Goal: Transaction & Acquisition: Book appointment/travel/reservation

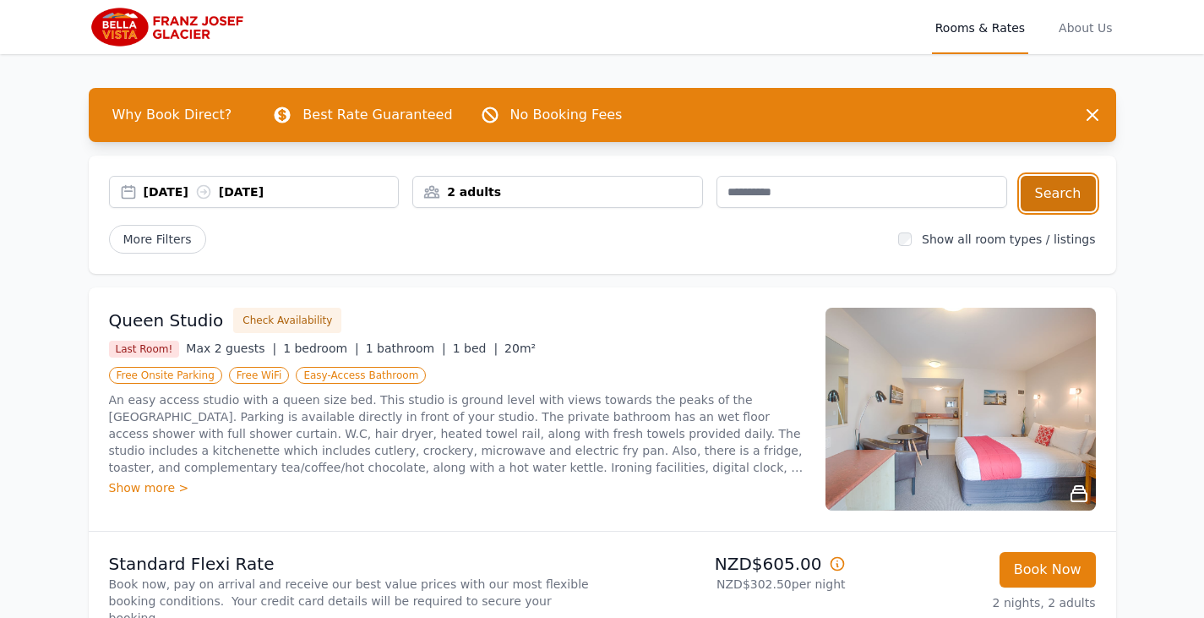
click at [1062, 198] on button "Search" at bounding box center [1057, 193] width 75 height 35
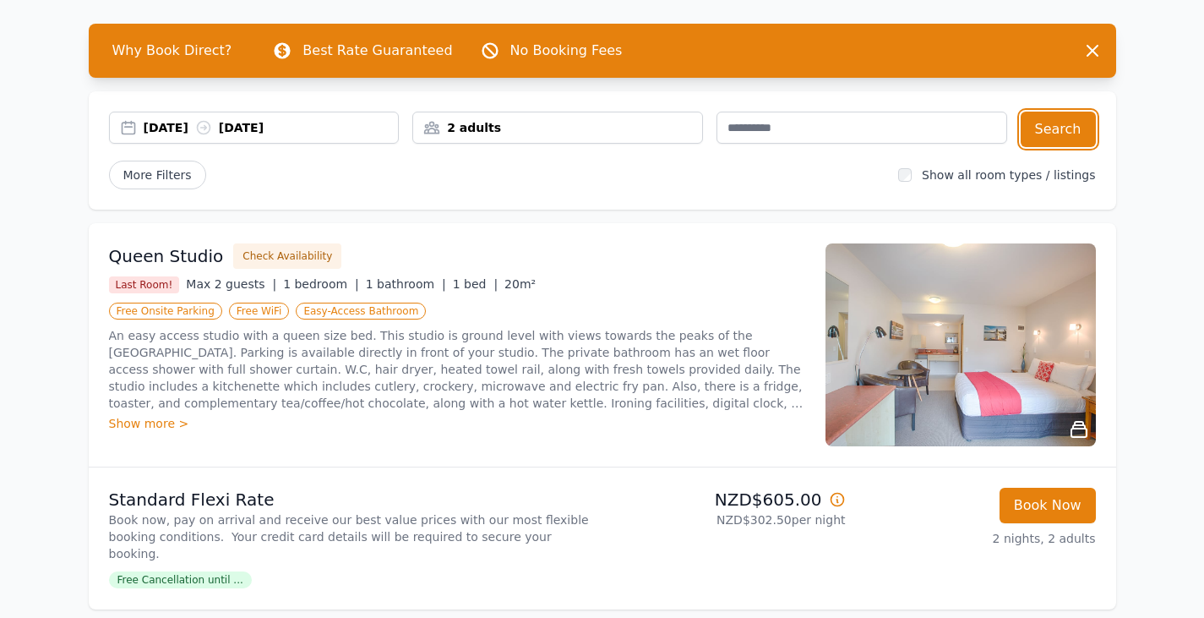
scroll to position [84, 0]
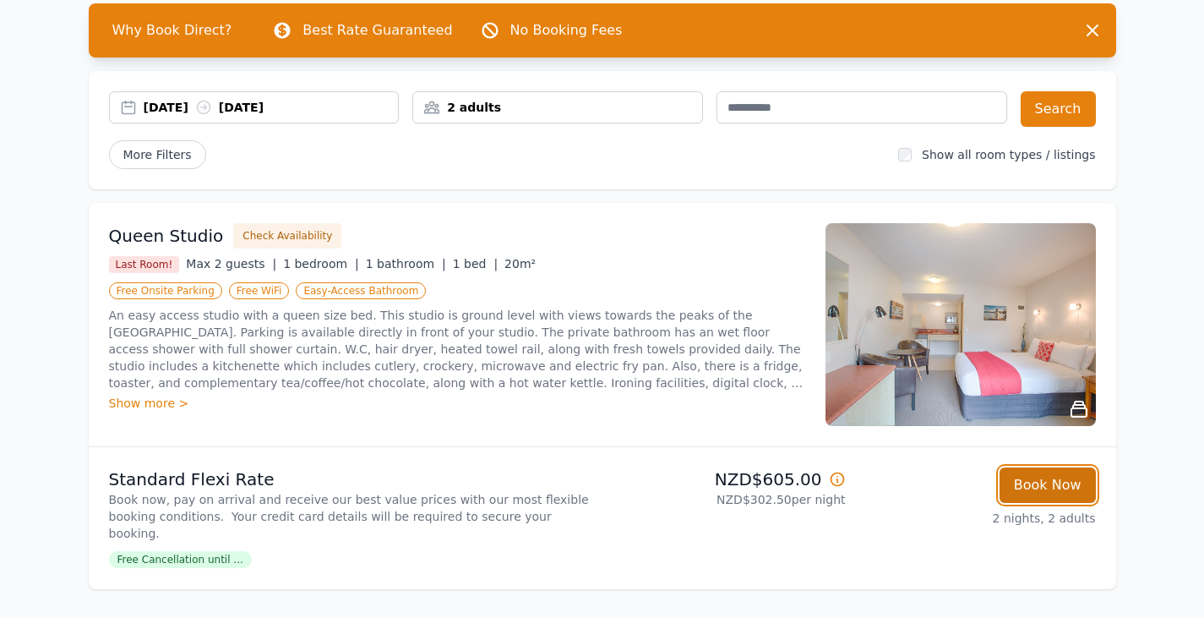
click at [1064, 487] on button "Book Now" at bounding box center [1047, 484] width 96 height 35
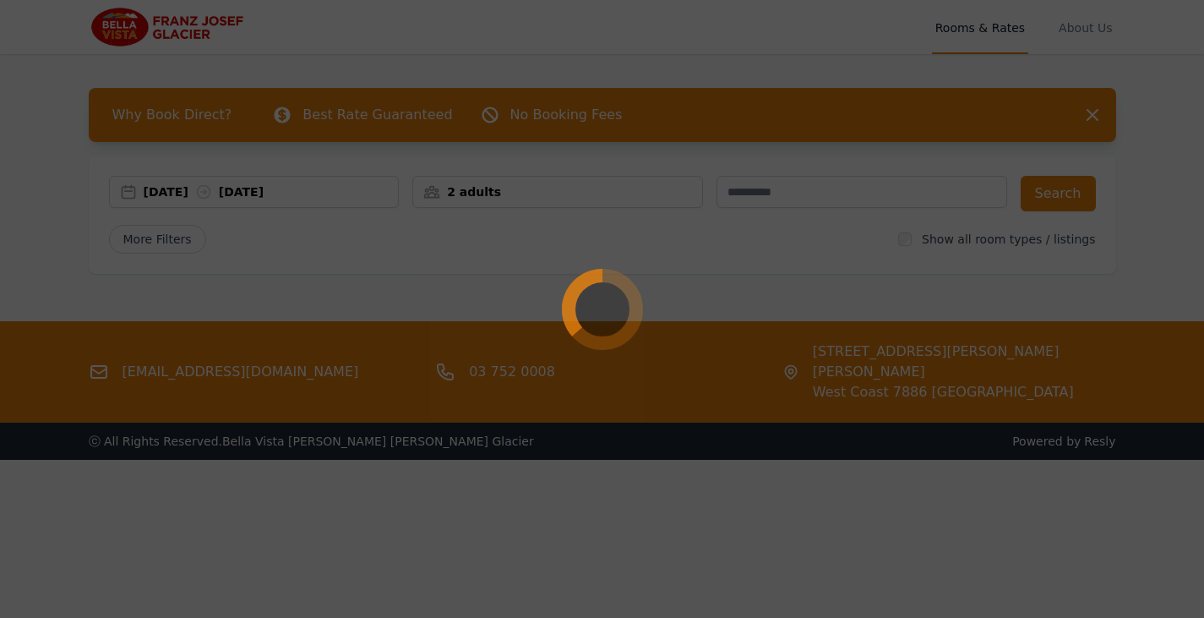
select select "**"
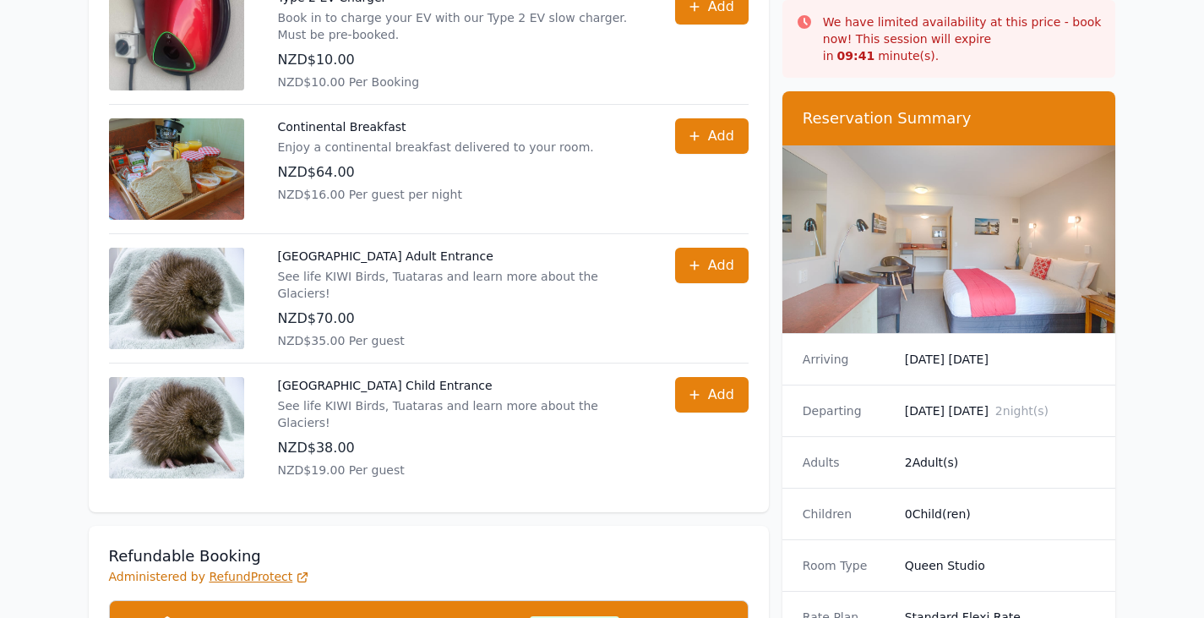
scroll to position [676, 0]
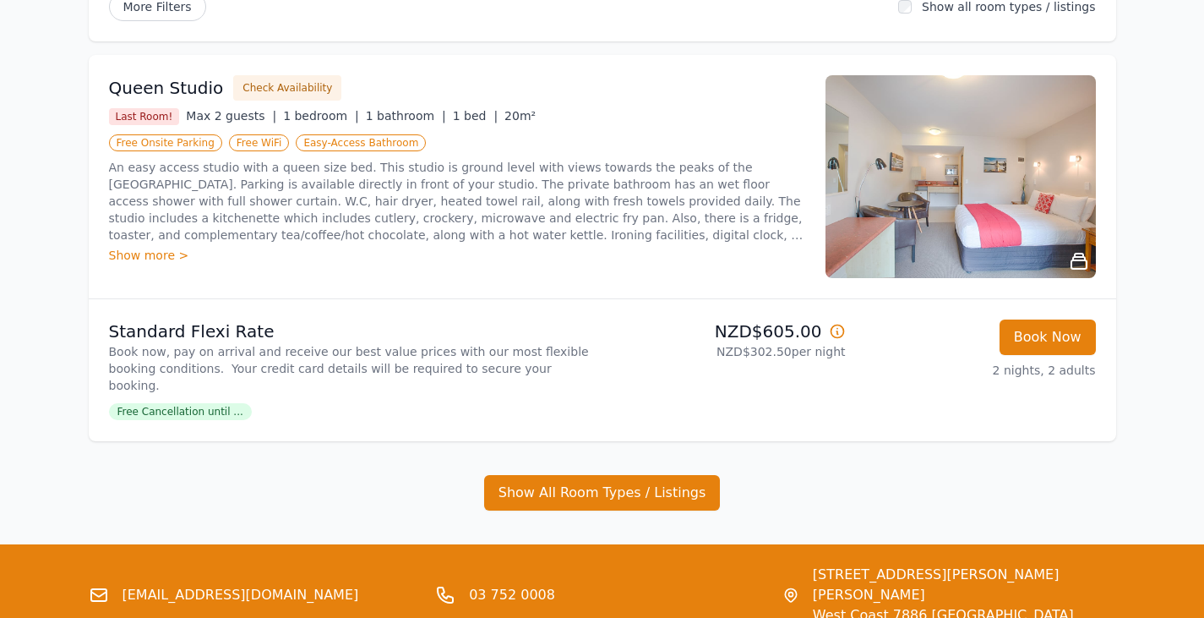
scroll to position [253, 0]
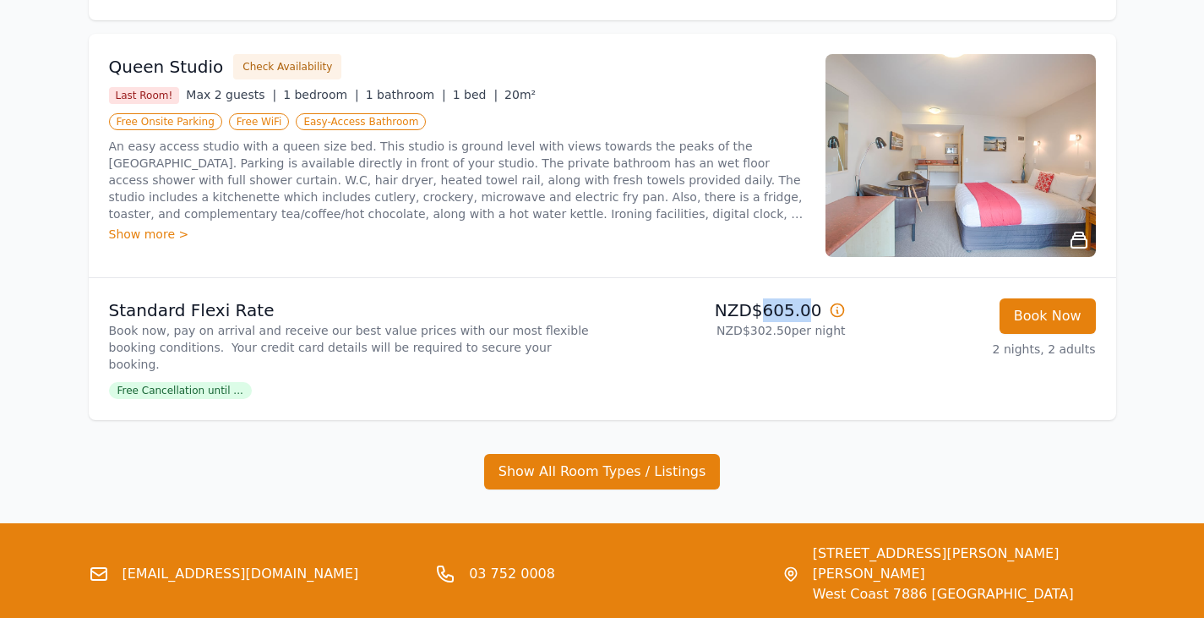
drag, startPoint x: 769, startPoint y: 311, endPoint x: 810, endPoint y: 313, distance: 41.4
click at [810, 313] on p "NZD$605.00" at bounding box center [727, 310] width 237 height 24
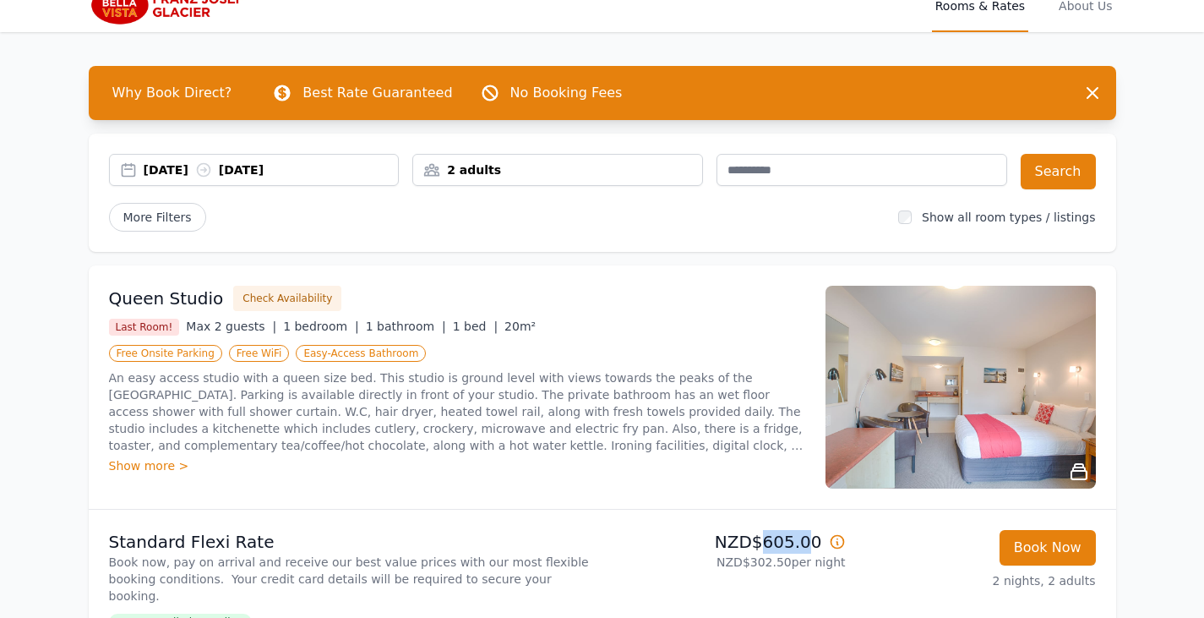
scroll to position [0, 0]
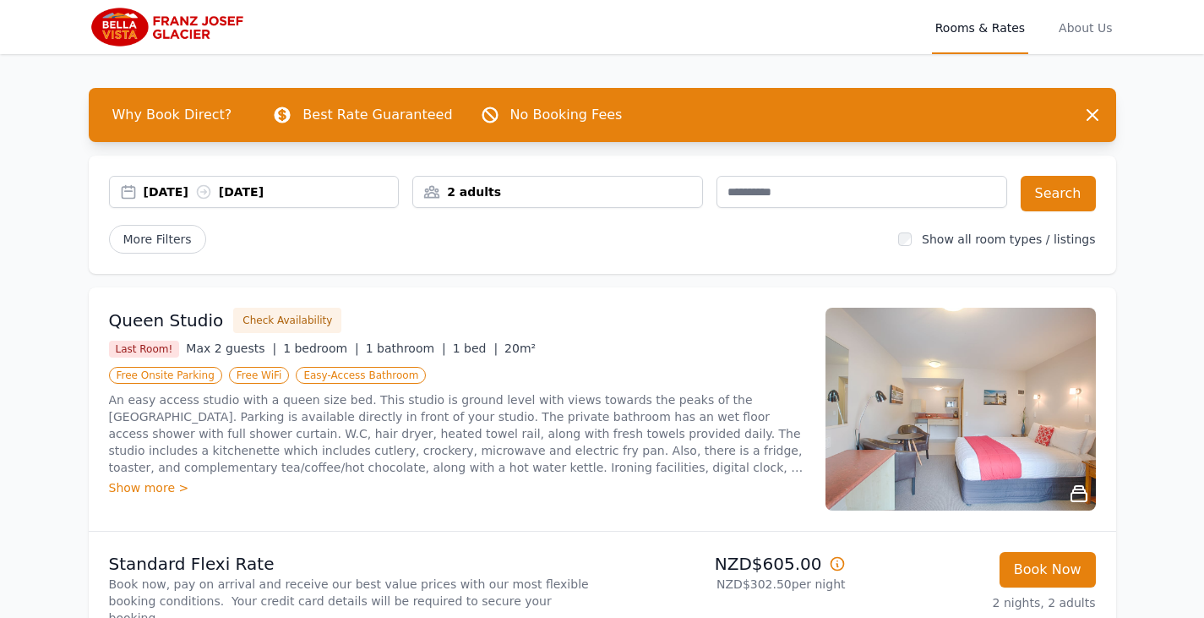
drag, startPoint x: 52, startPoint y: 509, endPoint x: 38, endPoint y: 465, distance: 46.0
click at [52, 508] on div "Open main menu Rooms & Rates About Us Why Book Direct? Best Rate Guaranteed No …" at bounding box center [602, 457] width 1204 height 915
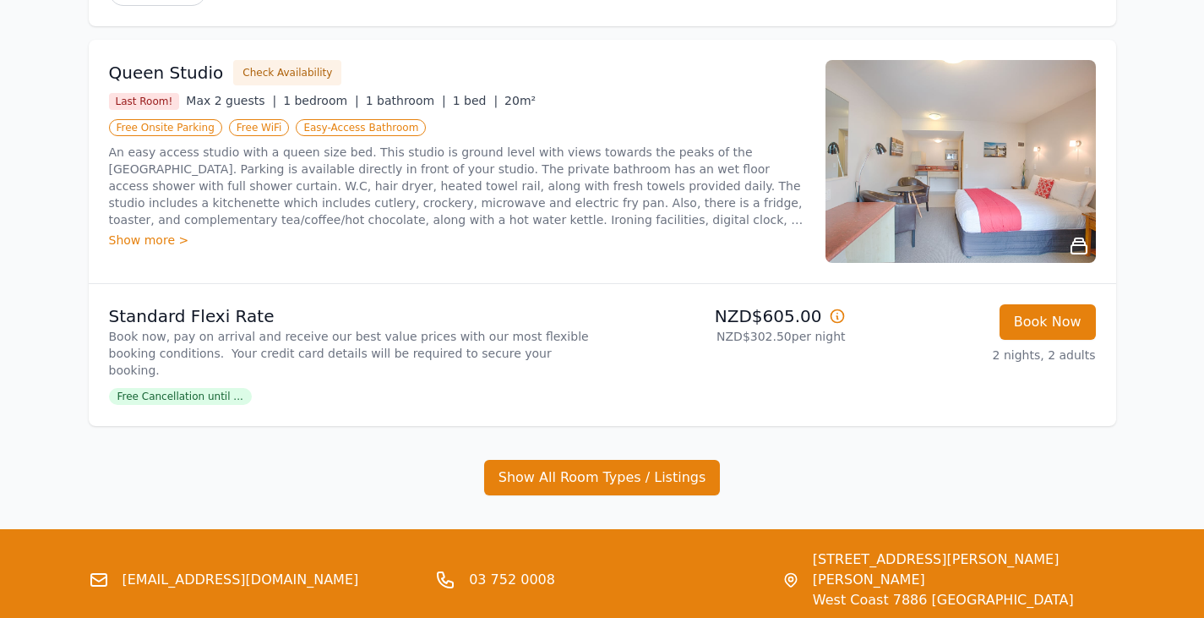
scroll to position [338, 0]
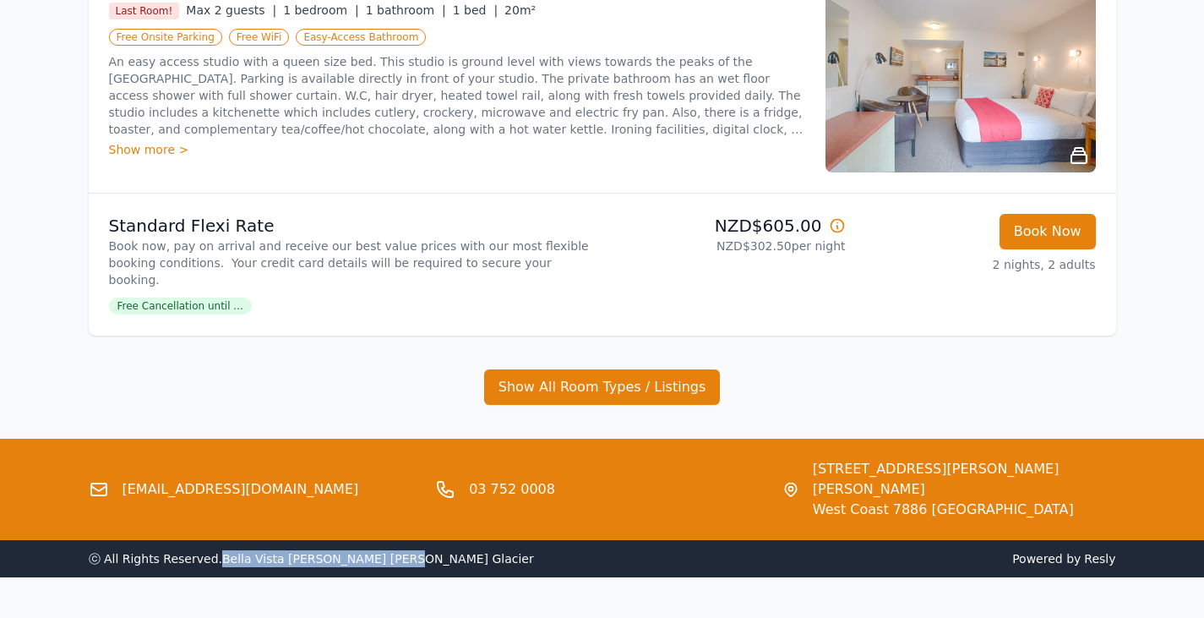
drag, startPoint x: 208, startPoint y: 523, endPoint x: 373, endPoint y: 520, distance: 165.6
click at [373, 550] on div "ⓒ All Rights Reserved. [GEOGRAPHIC_DATA][PERSON_NAME][PERSON_NAME]" at bounding box center [342, 558] width 507 height 17
copy span "Bella Vista [PERSON_NAME] [PERSON_NAME] Glacier"
